Goal: Find specific page/section: Find specific page/section

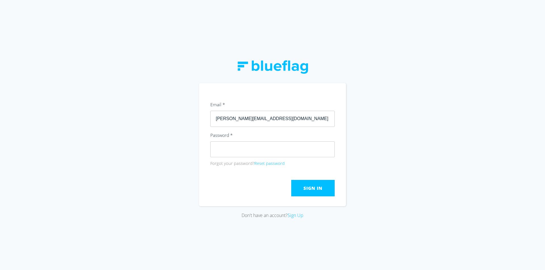
click at [357, 136] on div "Don't have an account? Sign Up" at bounding box center [272, 135] width 545 height 270
click at [318, 188] on span "Sign In" at bounding box center [312, 188] width 19 height 6
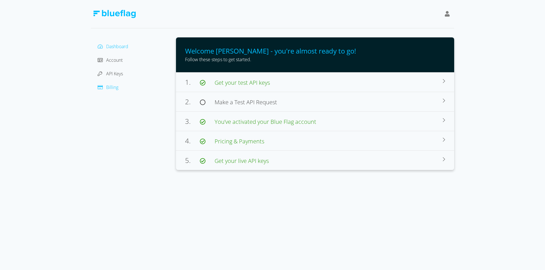
click at [116, 88] on span "Billing" at bounding box center [112, 87] width 12 height 6
